Goal: Transaction & Acquisition: Download file/media

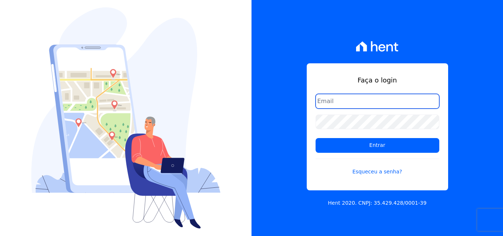
click at [329, 98] on input "email" at bounding box center [377, 101] width 124 height 15
type input "[PERSON_NAME][EMAIL_ADDRESS][PERSON_NAME][DOMAIN_NAME]"
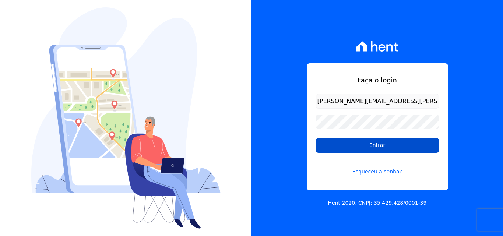
click at [343, 144] on input "Entrar" at bounding box center [377, 145] width 124 height 15
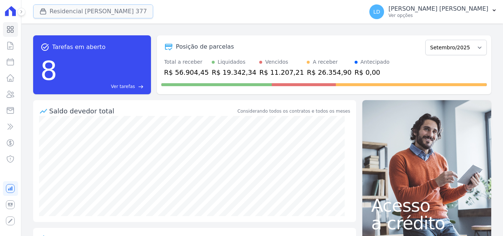
click at [125, 12] on button "Residencial [PERSON_NAME] 377" at bounding box center [93, 11] width 120 height 14
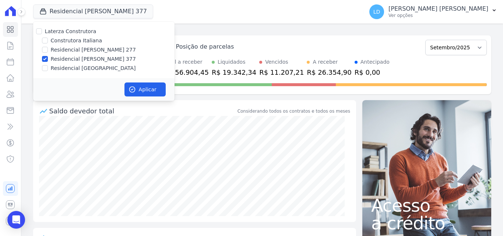
click at [80, 33] on label "Laterza Construtora" at bounding box center [71, 31] width 52 height 6
click at [42, 33] on input "Laterza Construtora" at bounding box center [39, 31] width 6 height 6
checkbox input "true"
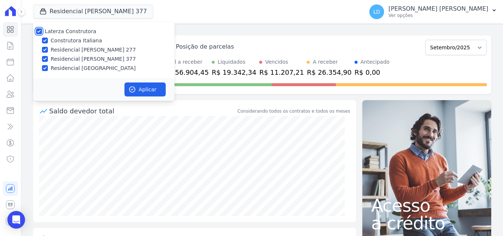
checkbox input "true"
click at [147, 90] on button "Aplicar" at bounding box center [144, 89] width 41 height 14
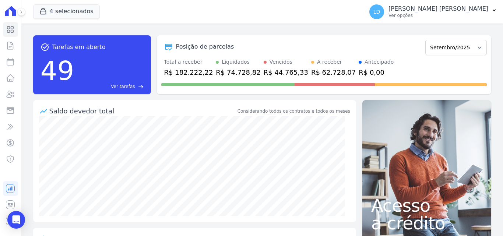
click at [457, 13] on p "Ver opções" at bounding box center [438, 16] width 100 height 6
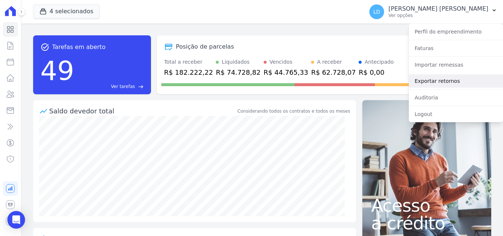
click at [445, 81] on link "Exportar retornos" at bounding box center [455, 80] width 94 height 13
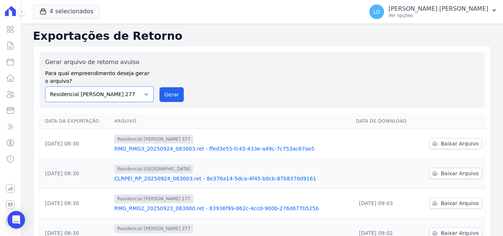
drag, startPoint x: 107, startPoint y: 95, endPoint x: 107, endPoint y: 101, distance: 5.9
click at [107, 95] on select "Construtora Italiana Residencial [PERSON_NAME] 277 Residencial [PERSON_NAME][ST…" at bounding box center [99, 93] width 109 height 15
select select "29fc0423-bfd4-480a-835e-7e440cfe6eb8"
click at [45, 86] on select "Construtora Italiana Residencial [PERSON_NAME] 277 Residencial [PERSON_NAME][ST…" at bounding box center [99, 93] width 109 height 15
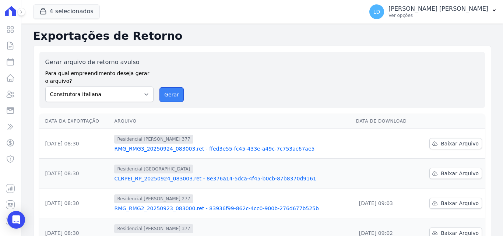
click at [169, 99] on button "Gerar" at bounding box center [171, 94] width 24 height 15
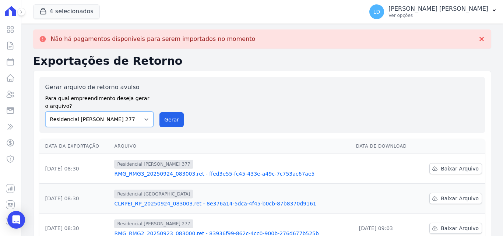
click at [106, 116] on select "Construtora Italiana Residencial [PERSON_NAME] 277 Residencial [PERSON_NAME][ST…" at bounding box center [99, 118] width 109 height 15
click at [45, 111] on select "Construtora Italiana Residencial [PERSON_NAME] 277 Residencial [PERSON_NAME][ST…" at bounding box center [99, 118] width 109 height 15
drag, startPoint x: 169, startPoint y: 124, endPoint x: 277, endPoint y: 66, distance: 123.0
click at [169, 124] on button "Gerar" at bounding box center [171, 119] width 24 height 15
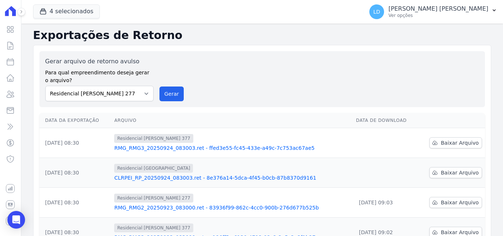
scroll to position [37, 0]
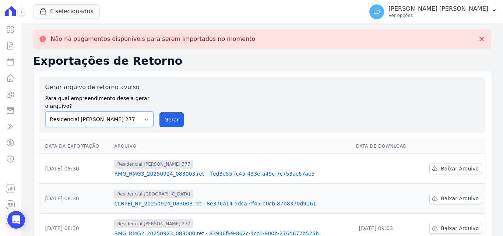
click at [120, 116] on select "Construtora Italiana Residencial [PERSON_NAME] 277 Residencial [PERSON_NAME][ST…" at bounding box center [99, 118] width 109 height 15
select select "0cd9190e-dfd9-46e5-afc8-7298ef4c0c2b"
click at [45, 111] on select "Construtora Italiana Residencial [PERSON_NAME] 277 Residencial [PERSON_NAME][ST…" at bounding box center [99, 118] width 109 height 15
click at [160, 119] on button "Gerar" at bounding box center [171, 119] width 24 height 15
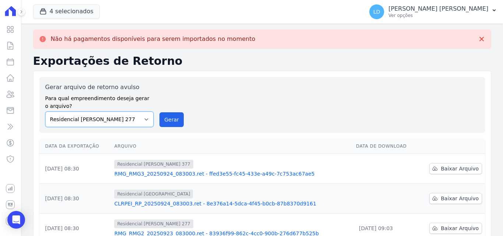
drag, startPoint x: 131, startPoint y: 118, endPoint x: 130, endPoint y: 125, distance: 7.0
click at [131, 118] on select "Construtora Italiana Residencial [PERSON_NAME] 277 Residencial [PERSON_NAME][ST…" at bounding box center [99, 118] width 109 height 15
click at [45, 111] on select "Construtora Italiana Residencial [PERSON_NAME] 277 Residencial [PERSON_NAME][ST…" at bounding box center [99, 118] width 109 height 15
click at [124, 124] on select "Construtora Italiana Residencial [PERSON_NAME] 277 Residencial [PERSON_NAME][ST…" at bounding box center [99, 118] width 109 height 15
select select "6440c0a1-232b-4aa1-adfe-88cb95fffe46"
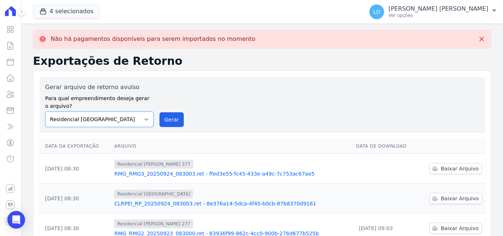
click at [45, 111] on select "Construtora Italiana Residencial [PERSON_NAME] 277 Residencial [PERSON_NAME][ST…" at bounding box center [99, 118] width 109 height 15
click at [173, 119] on button "Gerar" at bounding box center [171, 119] width 24 height 15
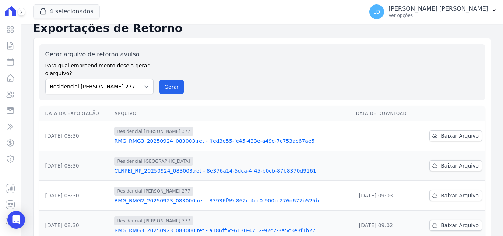
scroll to position [74, 0]
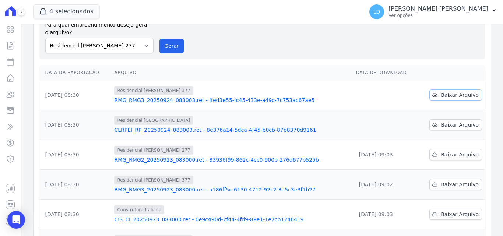
click at [443, 95] on span "Baixar Arquivo" at bounding box center [459, 94] width 38 height 7
click at [440, 126] on span "Baixar Arquivo" at bounding box center [459, 124] width 38 height 7
click at [464, 18] on div "LD [PERSON_NAME] [PERSON_NAME] Ver opções" at bounding box center [428, 11] width 119 height 15
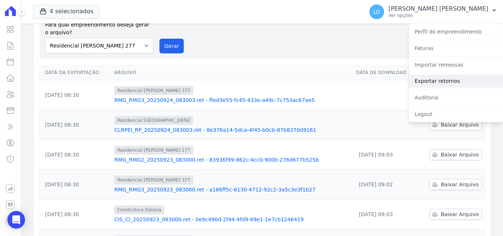
click at [464, 82] on link "Exportar retornos" at bounding box center [455, 80] width 94 height 13
